Goal: Information Seeking & Learning: Learn about a topic

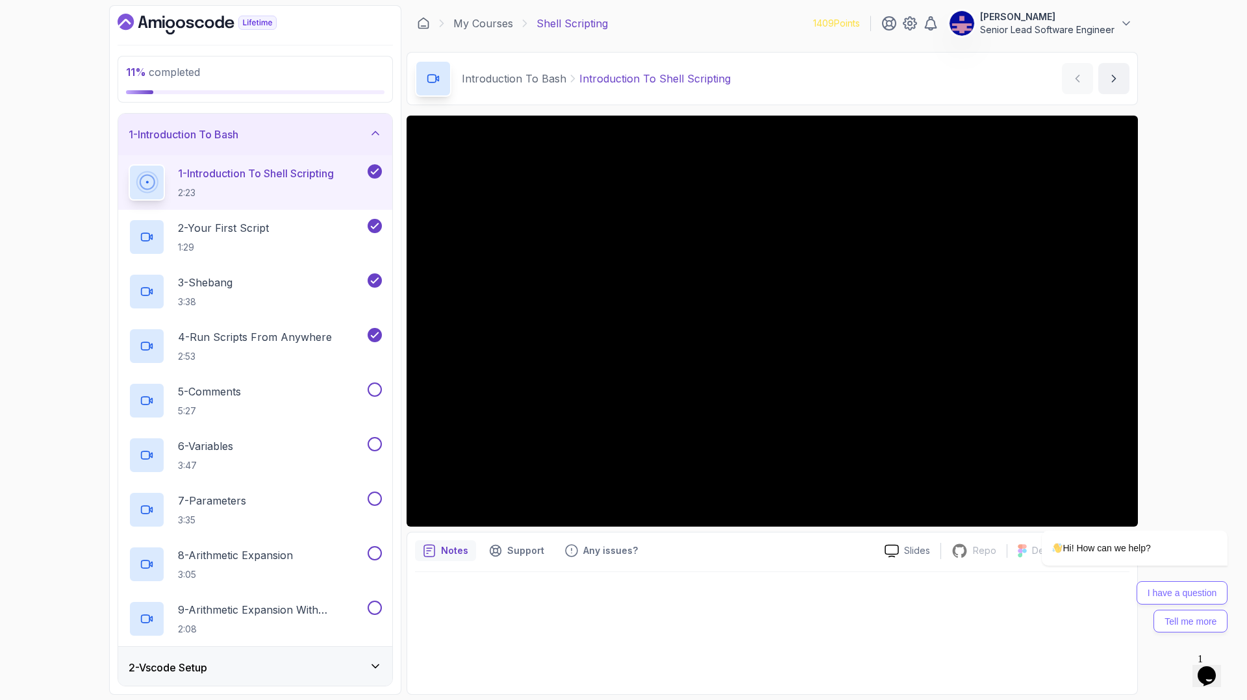
click at [477, 24] on div "My Courses Shell Scripting 1409 Points [PERSON_NAME] Senior Lead Software Engin…" at bounding box center [772, 23] width 731 height 36
click at [473, 20] on link "My Courses" at bounding box center [483, 24] width 60 height 16
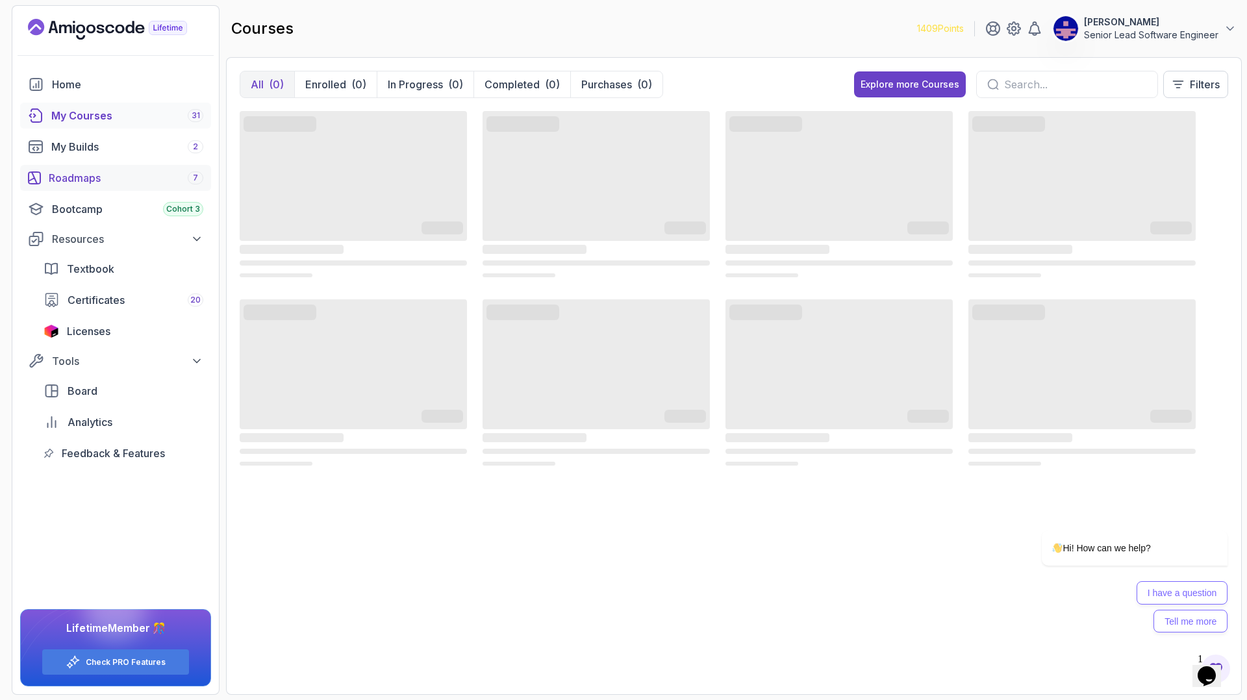
click at [57, 170] on div "Roadmaps 7" at bounding box center [126, 178] width 155 height 16
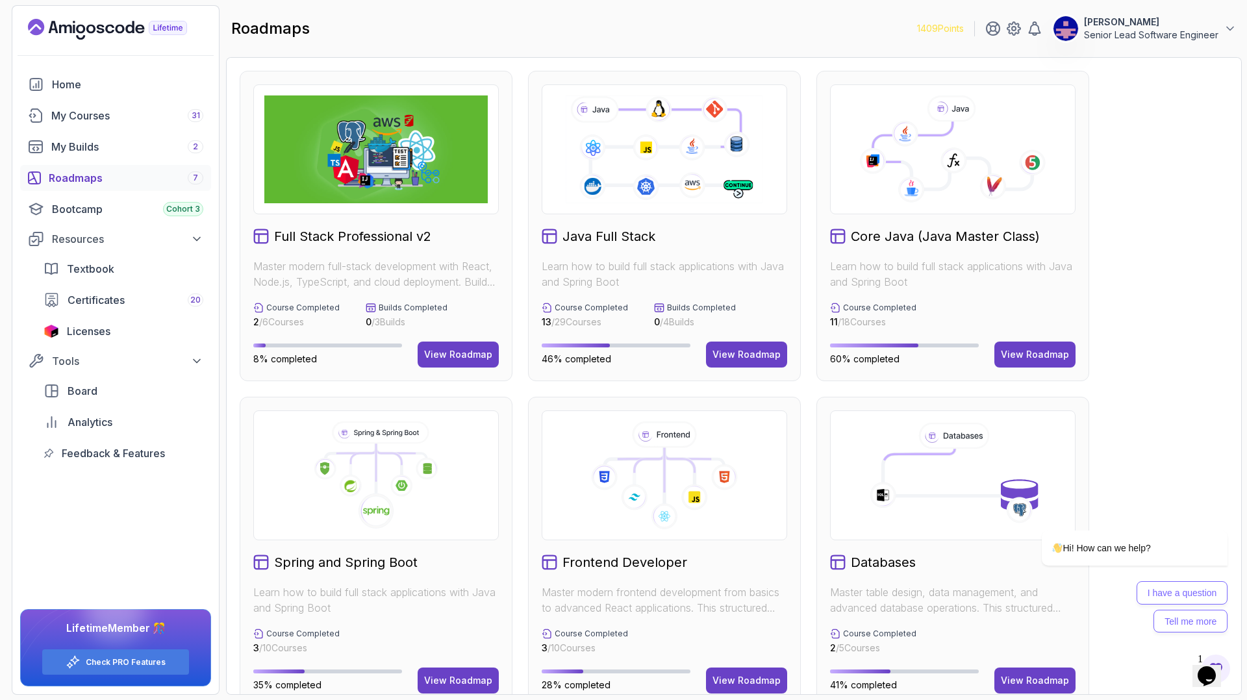
scroll to position [3, 0]
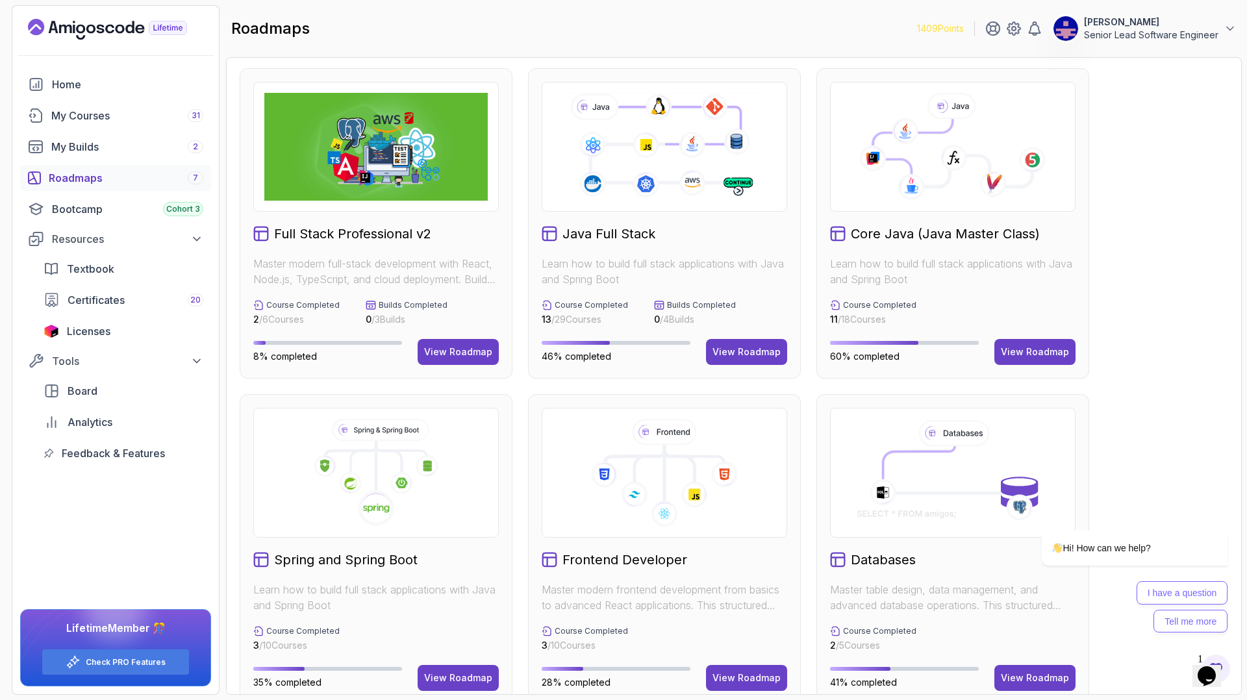
click at [599, 225] on h2 "Java Full Stack" at bounding box center [608, 234] width 93 height 18
click at [737, 345] on div "View Roadmap" at bounding box center [746, 351] width 68 height 13
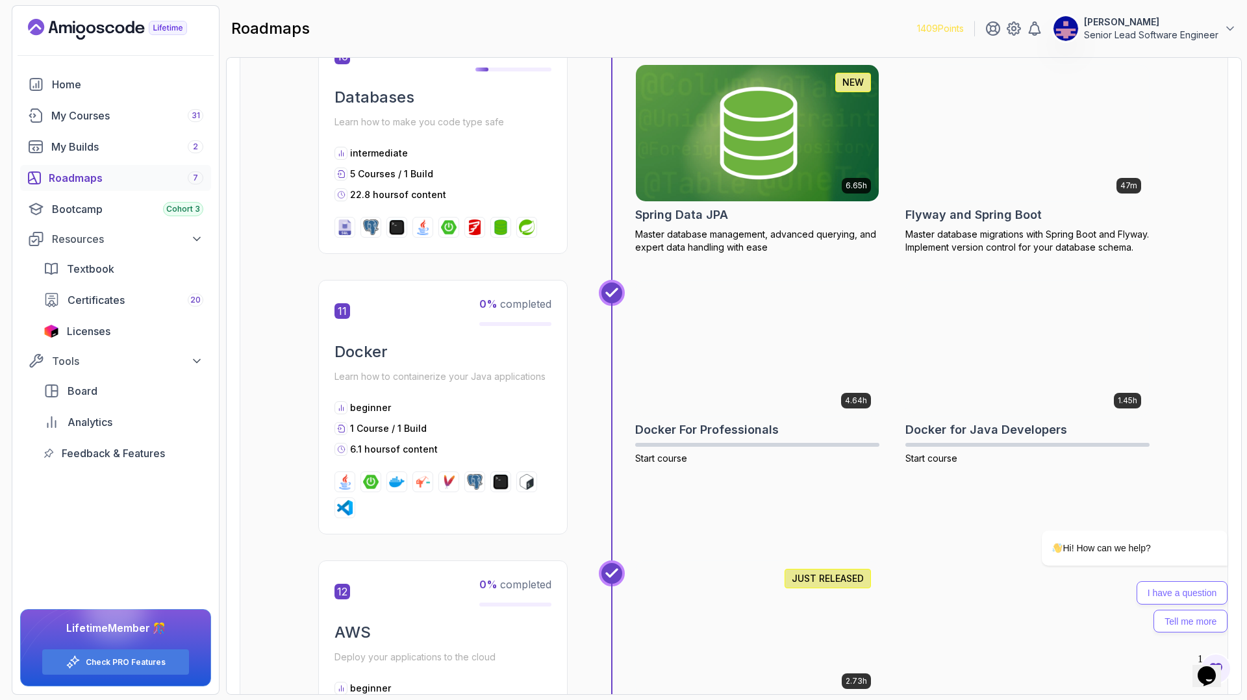
scroll to position [3602, 0]
